Goal: Information Seeking & Learning: Learn about a topic

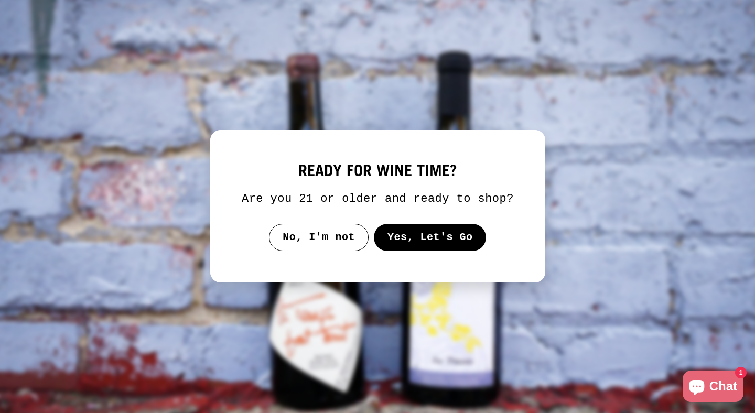
click at [420, 241] on button "Yes, Let's Go" at bounding box center [429, 237] width 113 height 27
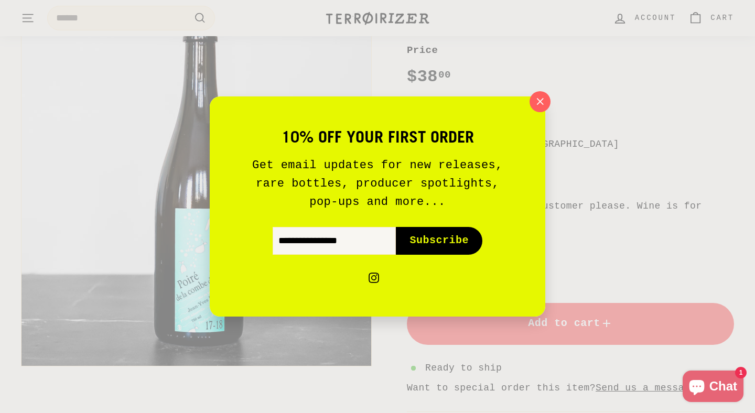
scroll to position [224, 0]
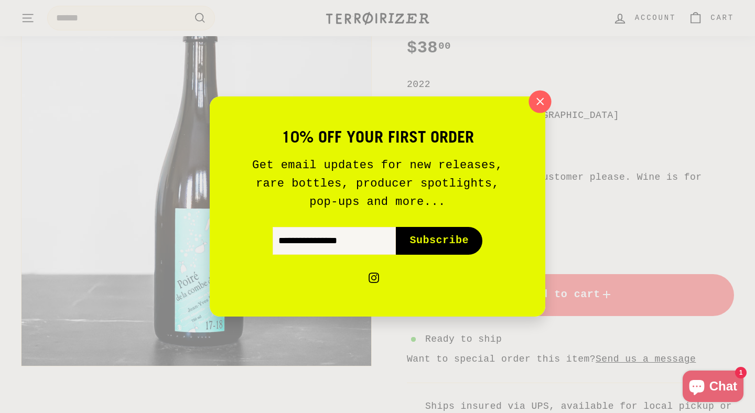
click at [533, 103] on icon "button" at bounding box center [540, 102] width 16 height 16
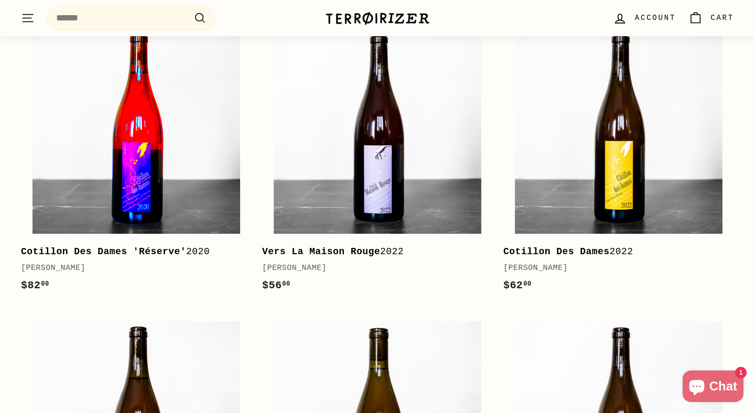
scroll to position [1462, 0]
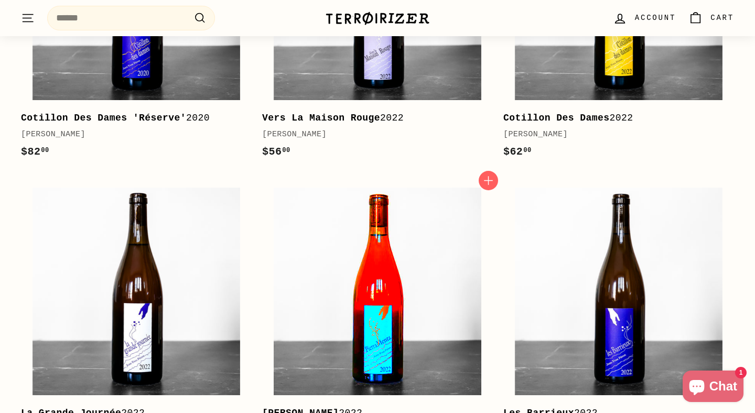
click at [356, 306] on img at bounding box center [378, 292] width 208 height 208
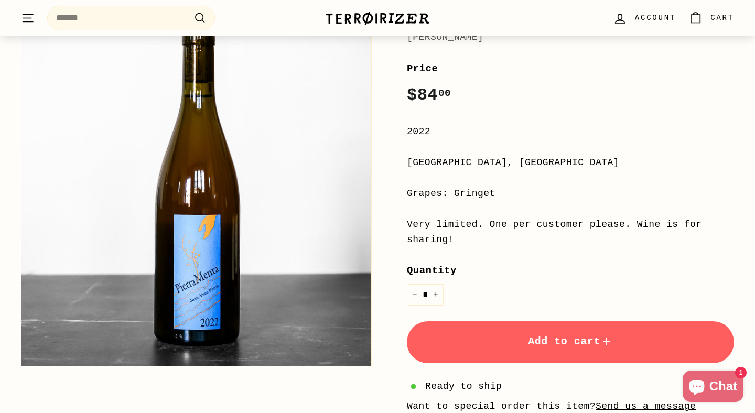
scroll to position [191, 0]
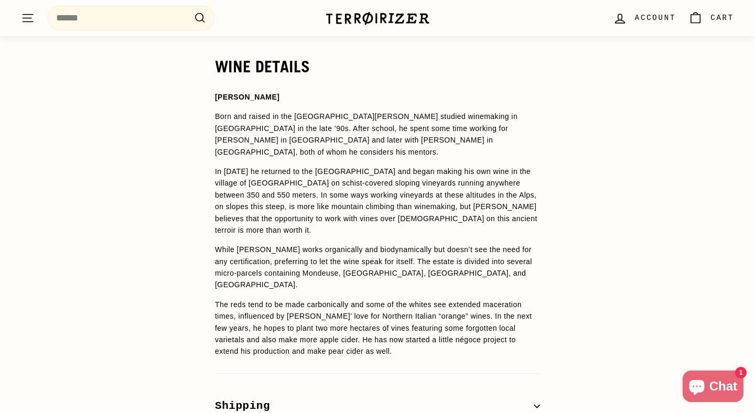
scroll to position [777, 0]
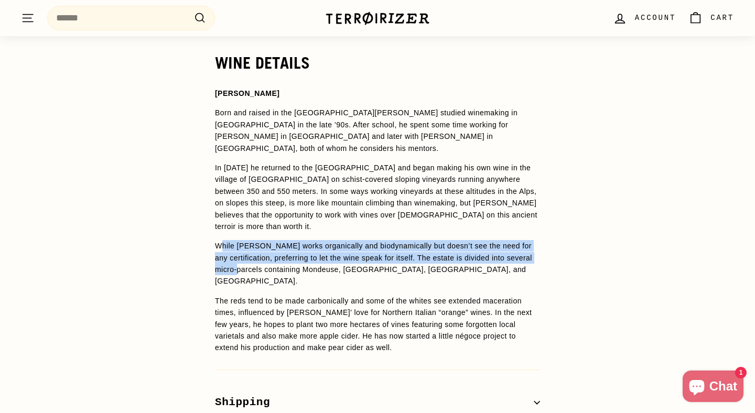
drag, startPoint x: 220, startPoint y: 238, endPoint x: 255, endPoint y: 252, distance: 37.9
click at [255, 252] on p "While [PERSON_NAME] works organically and biodynamically but doesn’t see the ne…" at bounding box center [377, 263] width 325 height 47
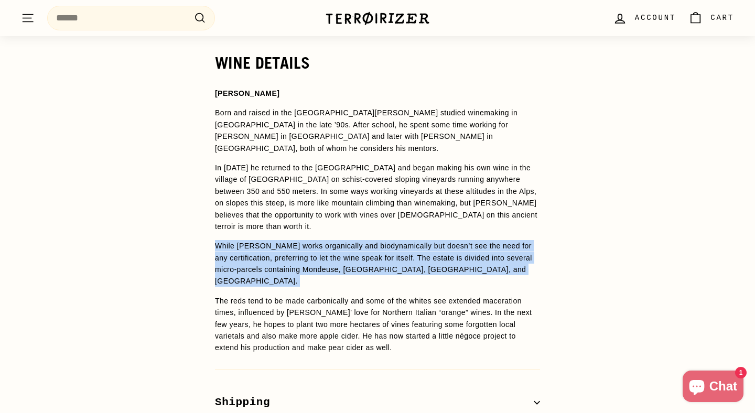
drag, startPoint x: 218, startPoint y: 231, endPoint x: 268, endPoint y: 266, distance: 61.7
click at [268, 266] on span "[PERSON_NAME] and raised in the [GEOGRAPHIC_DATA][PERSON_NAME] studied winemaki…" at bounding box center [377, 221] width 325 height 266
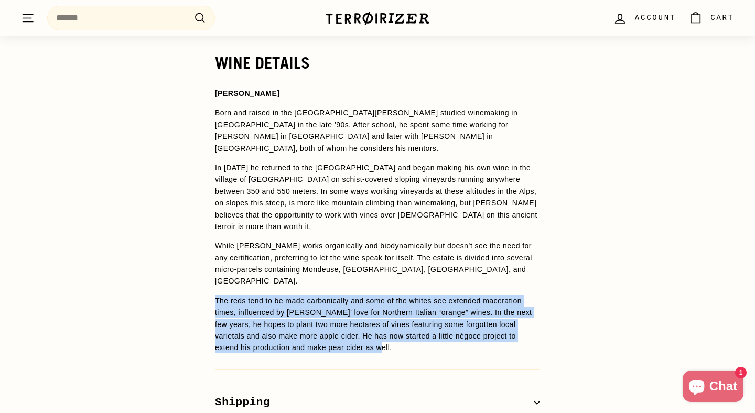
drag, startPoint x: 214, startPoint y: 279, endPoint x: 435, endPoint y: 326, distance: 225.5
click at [435, 326] on div "WINE DETAILS [PERSON_NAME] Born and raised in the [GEOGRAPHIC_DATA][PERSON_NAME…" at bounding box center [377, 254] width 367 height 400
copy p "The reds tend to be made carbonically and some of the whites see extended macer…"
click at [324, 195] on p "In [DATE] he returned to the [GEOGRAPHIC_DATA] and began making his own wine in…" at bounding box center [377, 197] width 325 height 70
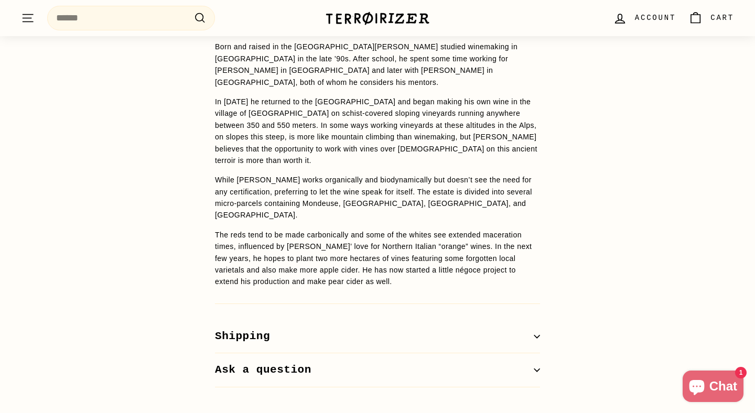
scroll to position [841, 0]
